Goal: Check status

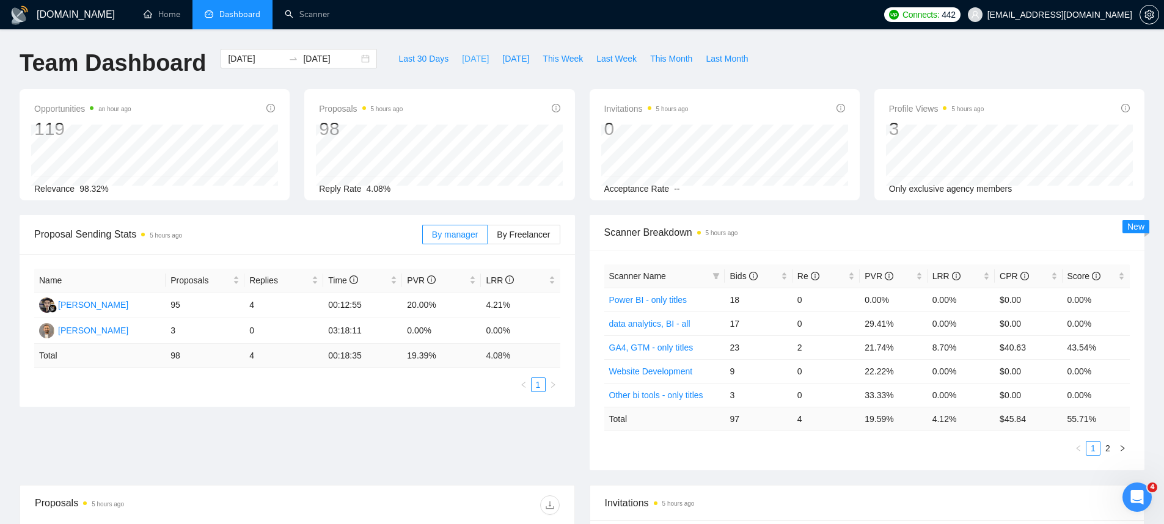
click at [462, 59] on span "[DATE]" at bounding box center [475, 58] width 27 height 13
type input "[DATE]"
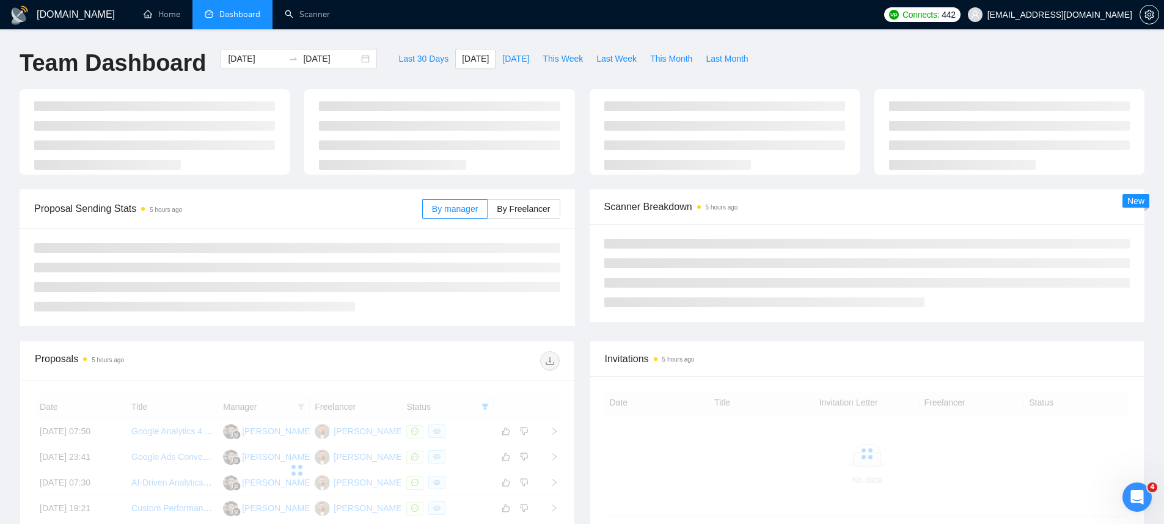
scroll to position [145, 0]
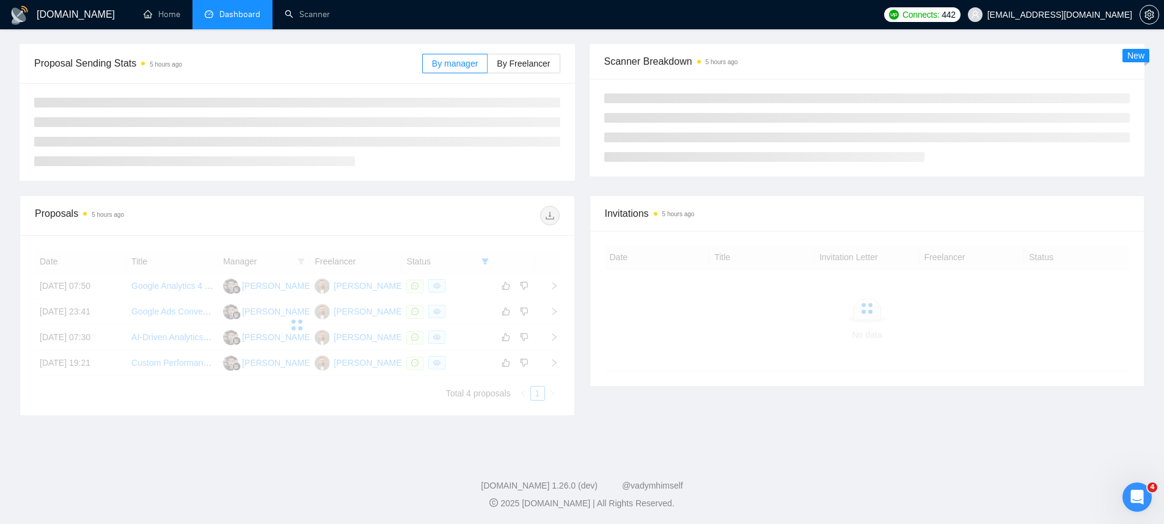
click at [489, 262] on div at bounding box center [297, 325] width 525 height 151
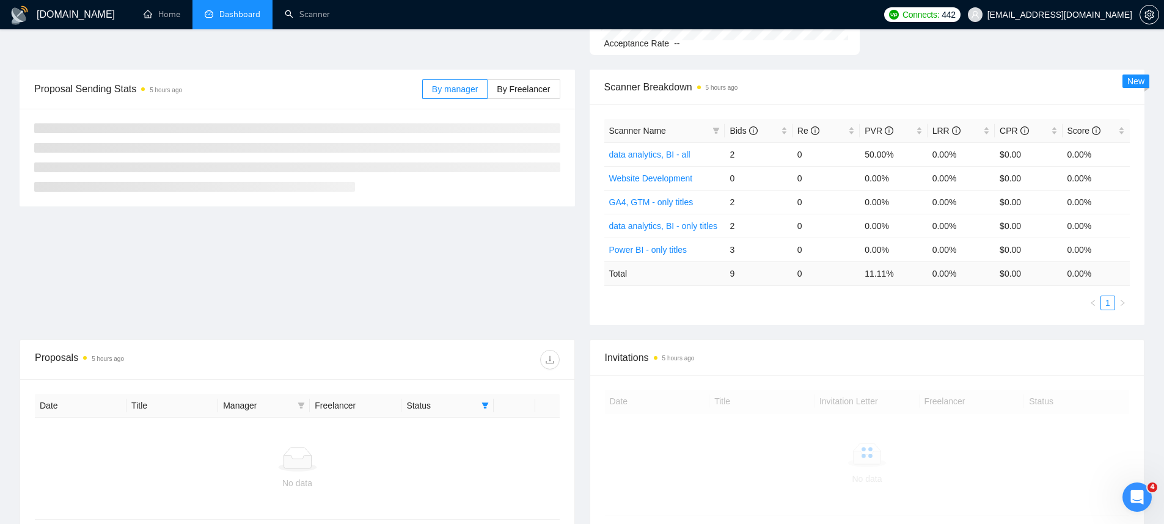
scroll to position [235, 0]
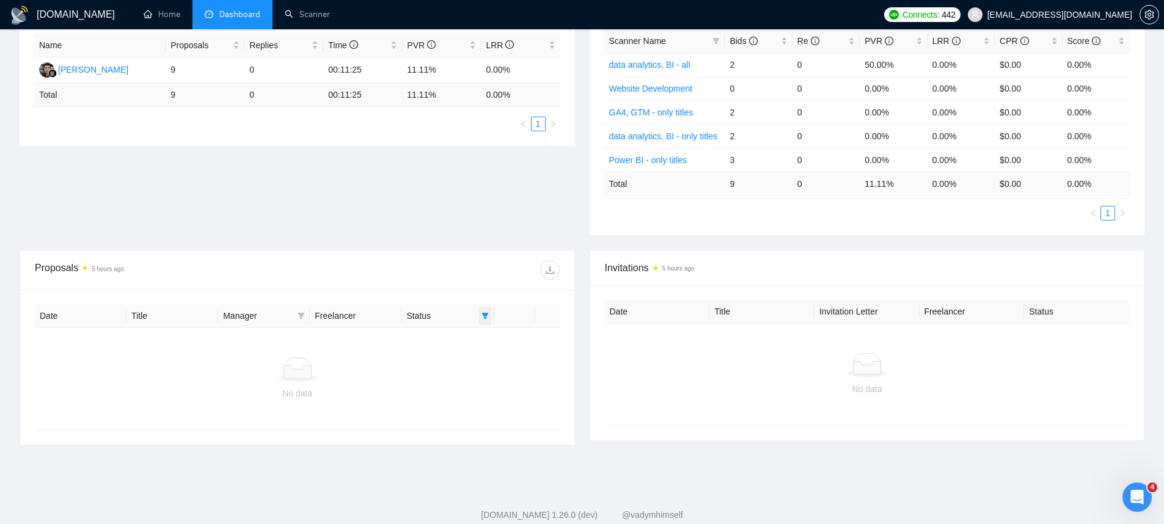
click at [483, 309] on span at bounding box center [485, 316] width 12 height 18
click at [469, 359] on span "Sent" at bounding box center [454, 359] width 59 height 13
checkbox input "true"
click at [472, 380] on span "OK" at bounding box center [475, 384] width 12 height 13
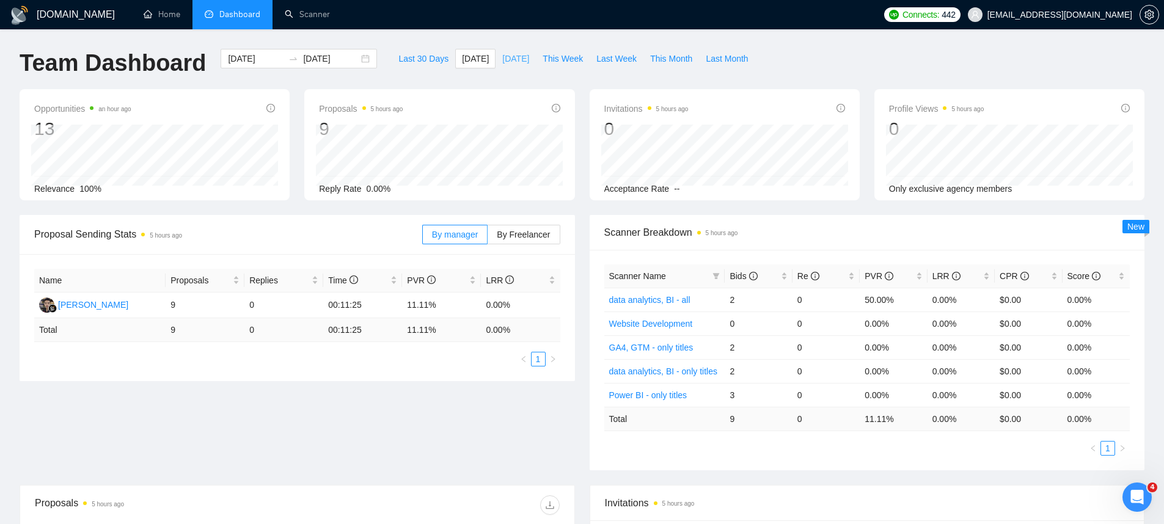
click at [505, 57] on span "[DATE]" at bounding box center [515, 58] width 27 height 13
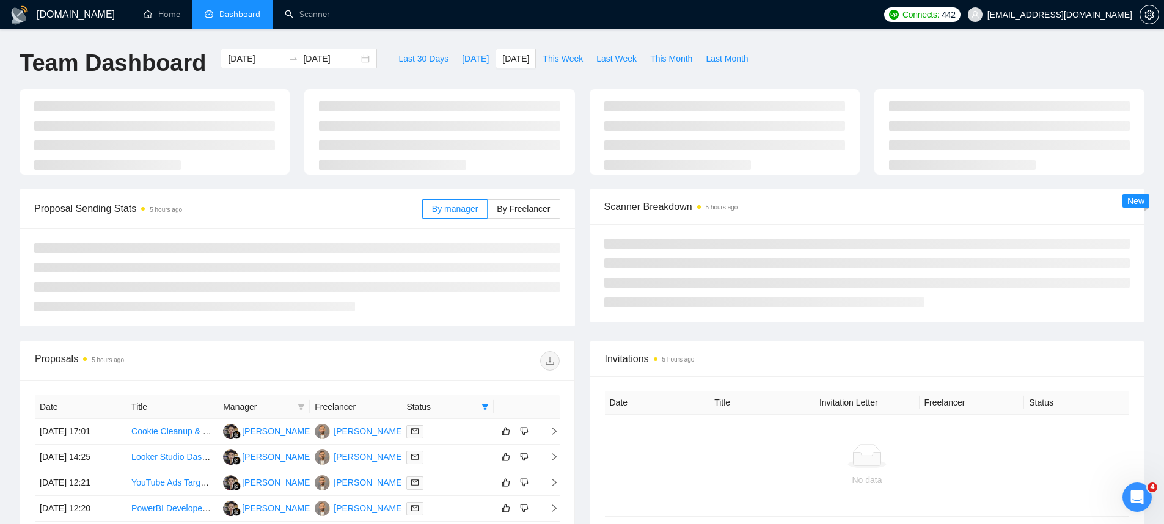
type input "[DATE]"
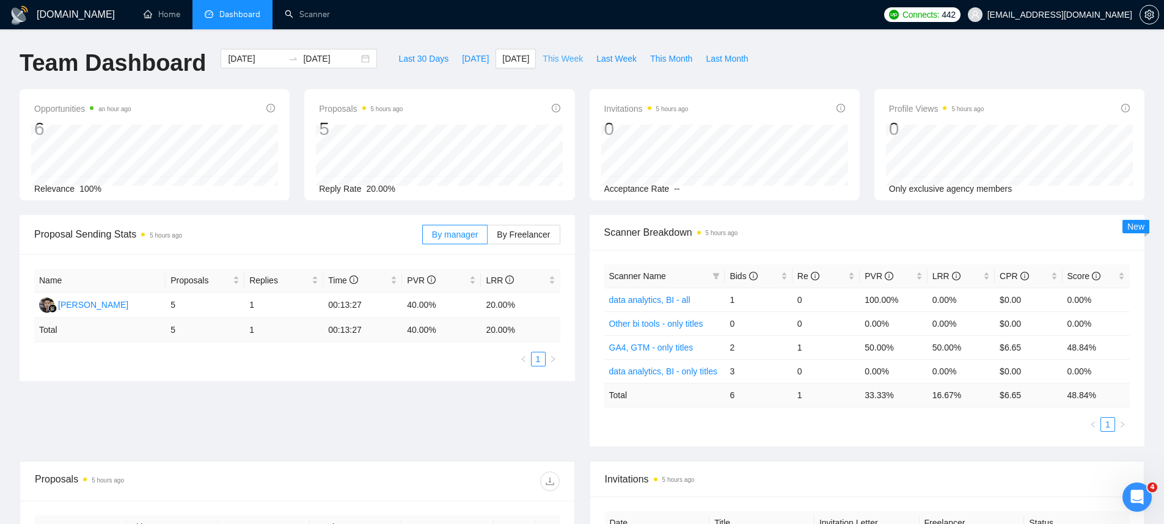
click at [570, 60] on span "This Week" at bounding box center [563, 58] width 40 height 13
type input "[DATE]"
